Goal: Information Seeking & Learning: Learn about a topic

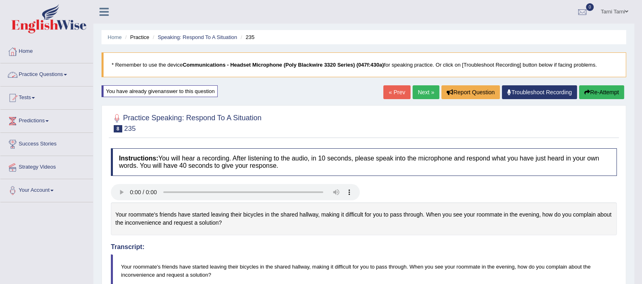
click at [54, 76] on link "Practice Questions" at bounding box center [46, 73] width 93 height 20
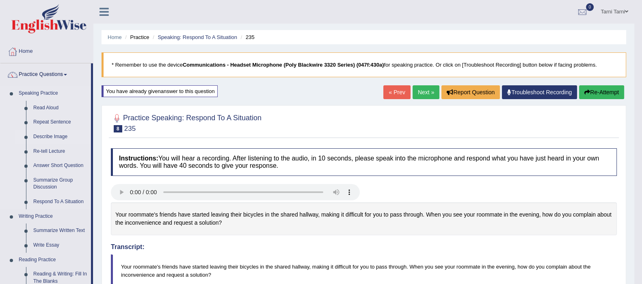
click at [60, 132] on link "Describe Image" at bounding box center [60, 137] width 61 height 15
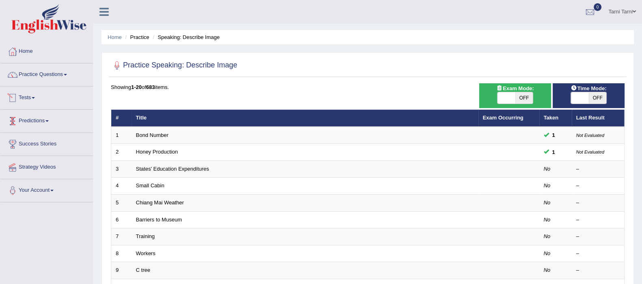
click at [39, 95] on link "Tests" at bounding box center [46, 97] width 93 height 20
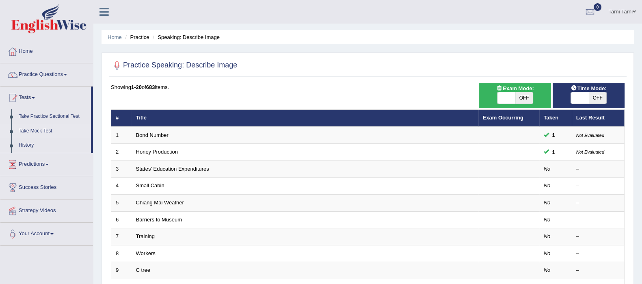
click at [43, 127] on link "Take Mock Test" at bounding box center [53, 131] width 76 height 15
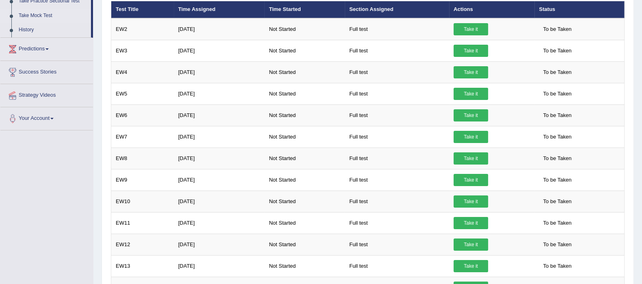
scroll to position [79, 0]
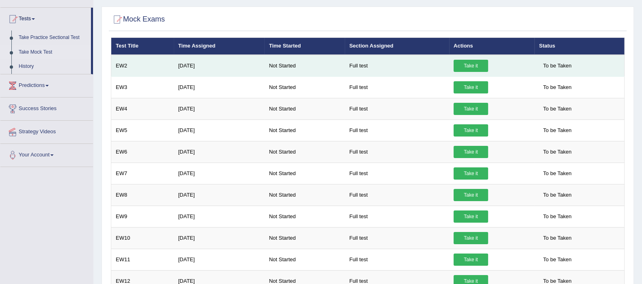
click at [460, 65] on link "Take it" at bounding box center [471, 66] width 35 height 12
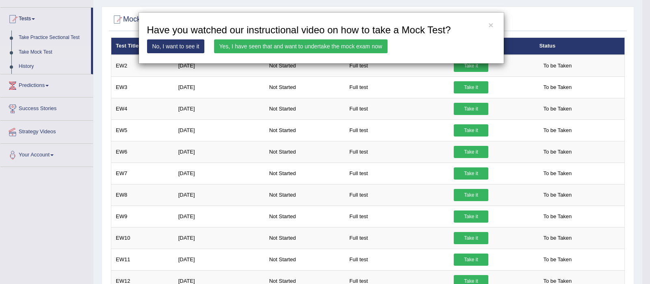
drag, startPoint x: 304, startPoint y: 71, endPoint x: 553, endPoint y: 19, distance: 254.5
click at [553, 19] on div "× Have you watched our instructional video on how to take a Mock Test? No, I wa…" at bounding box center [321, 38] width 642 height 52
click at [490, 28] on button "×" at bounding box center [490, 25] width 5 height 9
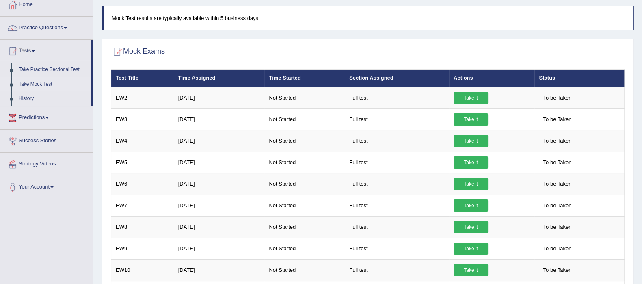
scroll to position [0, 0]
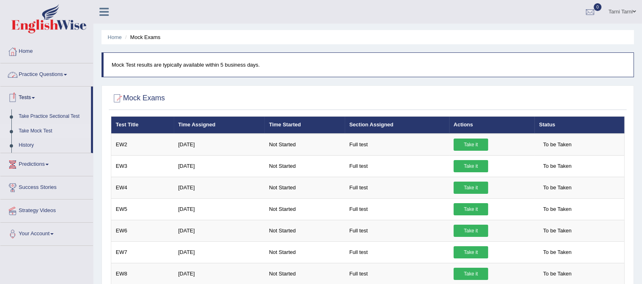
click at [68, 77] on link "Practice Questions" at bounding box center [46, 73] width 93 height 20
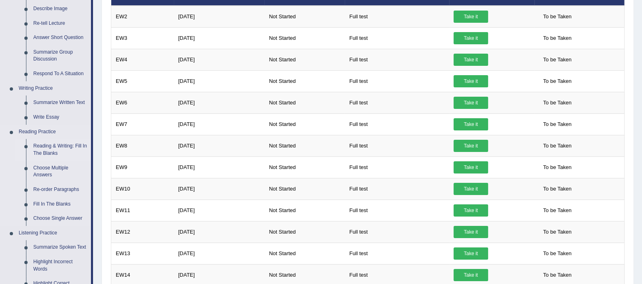
scroll to position [110, 0]
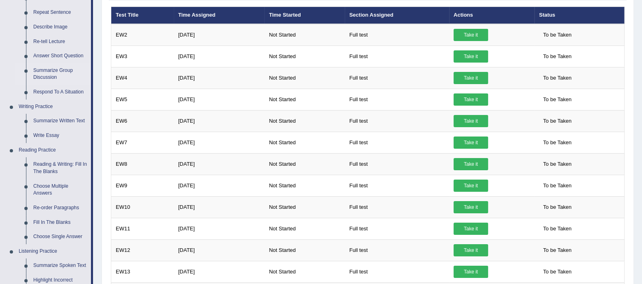
click at [59, 70] on link "Summarize Group Discussion" at bounding box center [60, 74] width 61 height 22
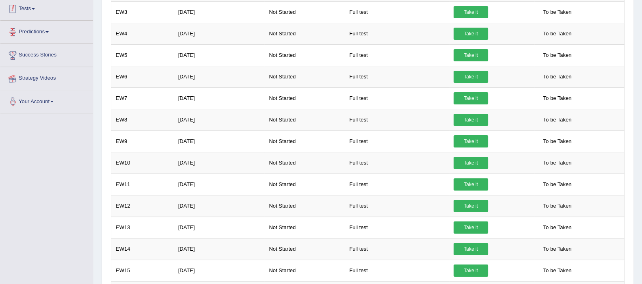
scroll to position [222, 0]
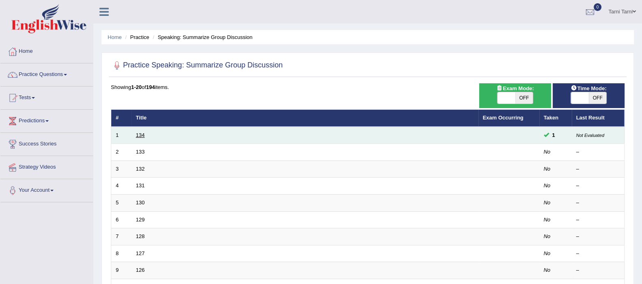
click at [140, 135] on link "134" at bounding box center [140, 135] width 9 height 6
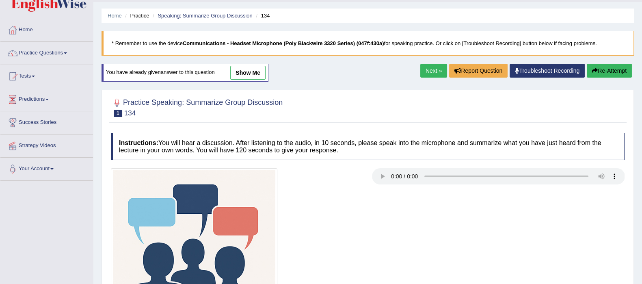
scroll to position [15, 0]
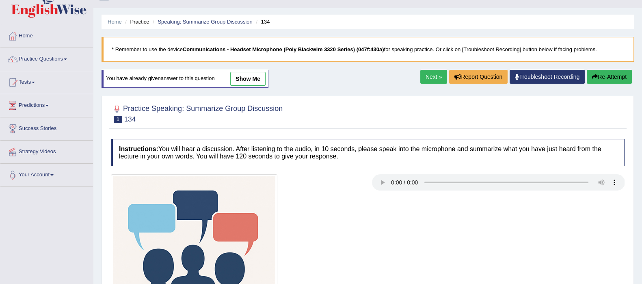
click at [260, 81] on link "show me" at bounding box center [247, 79] width 35 height 14
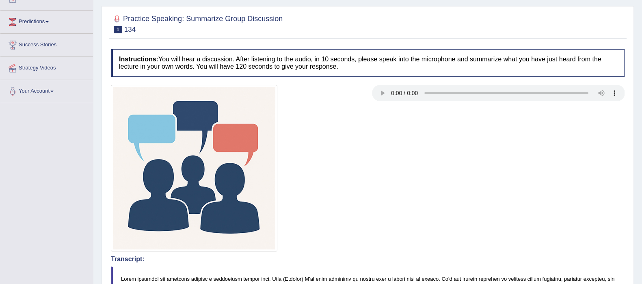
scroll to position [0, 0]
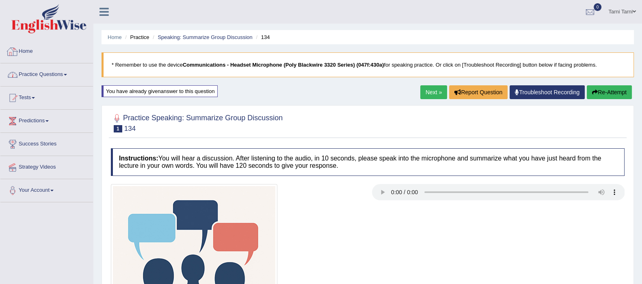
click at [49, 76] on link "Practice Questions" at bounding box center [46, 73] width 93 height 20
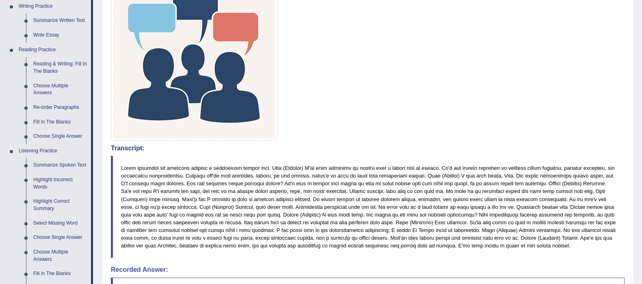
scroll to position [211, 0]
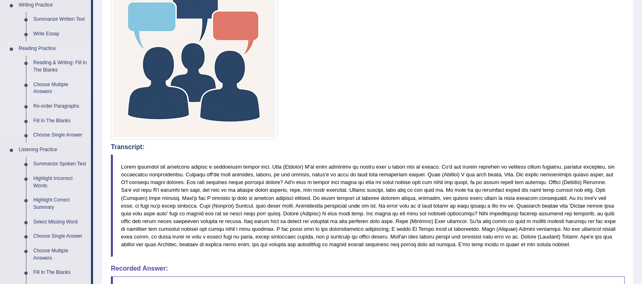
click at [47, 83] on link "Choose Multiple Answers" at bounding box center [60, 89] width 61 height 22
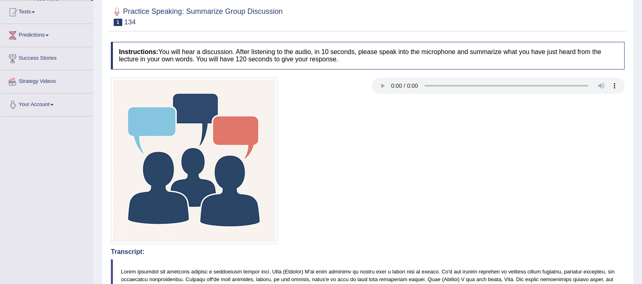
scroll to position [134, 0]
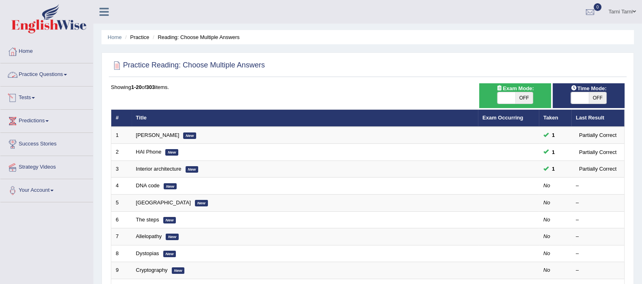
click at [0, 56] on div "Home Practice Questions Speaking Practice Read Aloud Repeat Sentence Describe I…" at bounding box center [46, 121] width 105 height 162
click at [60, 72] on link "Practice Questions" at bounding box center [46, 73] width 93 height 20
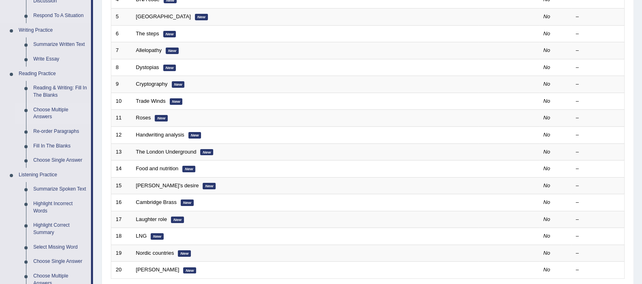
scroll to position [195, 0]
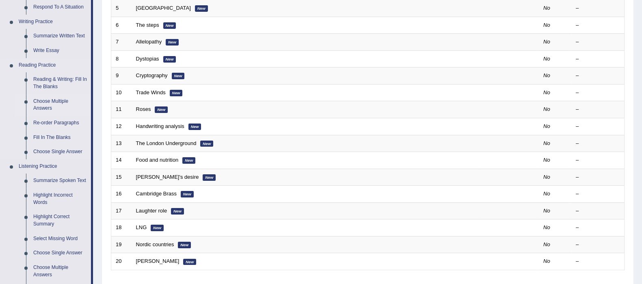
click at [56, 101] on link "Choose Multiple Answers" at bounding box center [60, 105] width 61 height 22
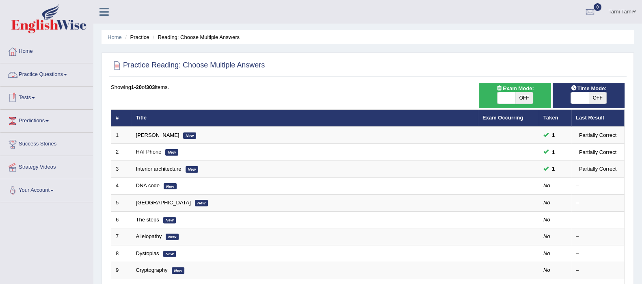
click at [55, 78] on link "Practice Questions" at bounding box center [46, 73] width 93 height 20
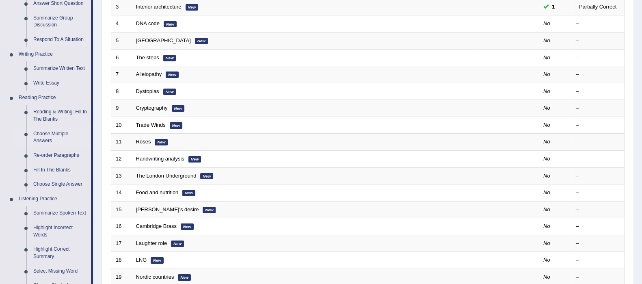
scroll to position [161, 0]
